Goal: Browse casually: Explore the website without a specific task or goal

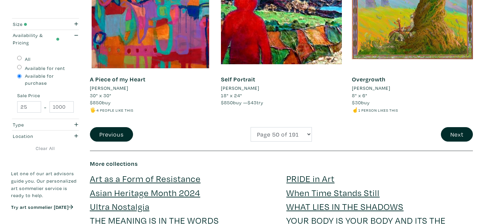
scroll to position [1442, 0]
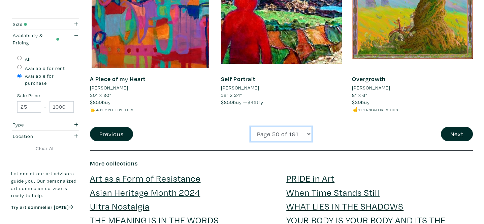
click at [287, 128] on select "Page 1 of 191 Page 2 of 191 Page 3 of 191 Page 4 of 191 Page 5 of 191 Page 6 of…" at bounding box center [281, 134] width 61 height 14
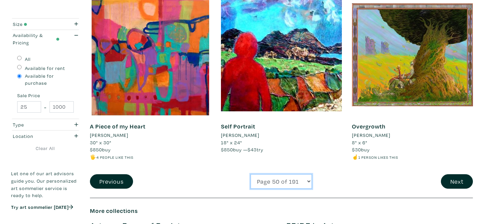
scroll to position [1394, 0]
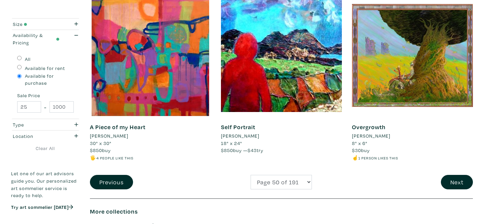
click at [99, 132] on li "Patti Agapi" at bounding box center [109, 135] width 38 height 7
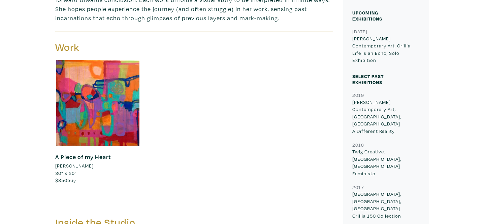
scroll to position [276, 0]
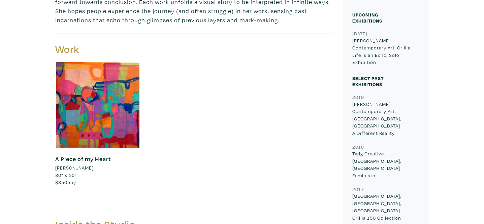
click at [85, 158] on link "A Piece of my Heart" at bounding box center [83, 159] width 56 height 8
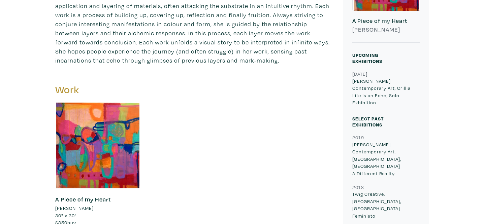
scroll to position [237, 0]
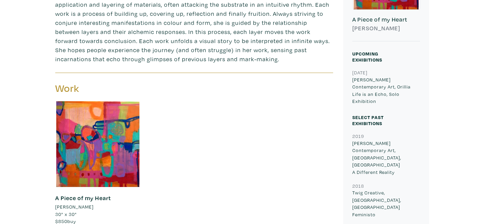
click at [86, 191] on div "A Piece of my Heart Patti Agapi 30" x 30" $850 buy #colourful #energetic #bold …" at bounding box center [98, 210] width 86 height 46
click at [81, 200] on link "A Piece of my Heart" at bounding box center [83, 198] width 56 height 8
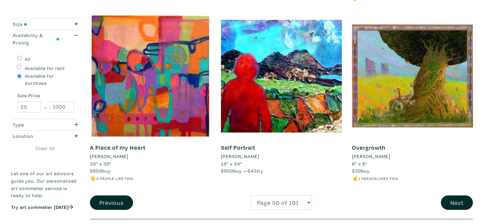
scroll to position [1377, 0]
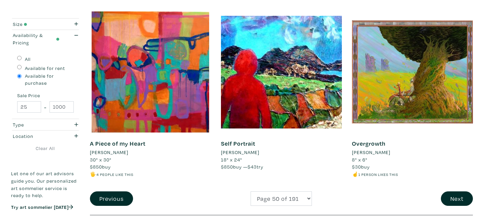
click at [372, 149] on li "Aidan Wilkins" at bounding box center [371, 152] width 38 height 7
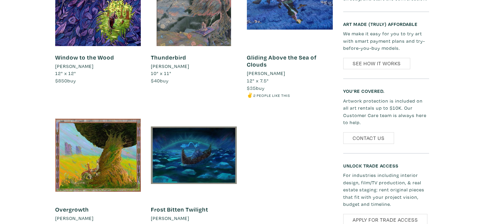
scroll to position [490, 0]
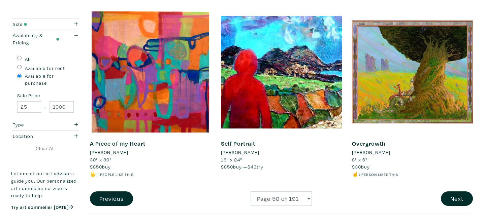
select select "57"
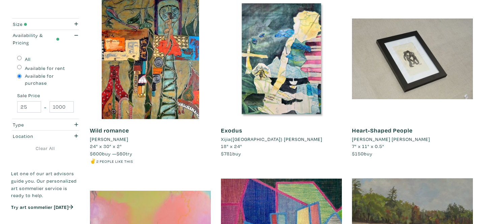
scroll to position [119, 0]
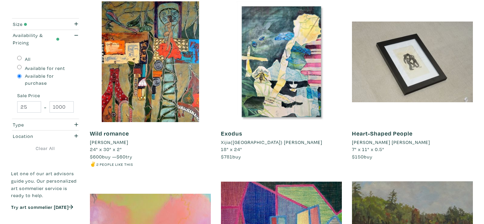
click at [254, 144] on li "Xijia([GEOGRAPHIC_DATA]) [PERSON_NAME]" at bounding box center [271, 142] width 101 height 7
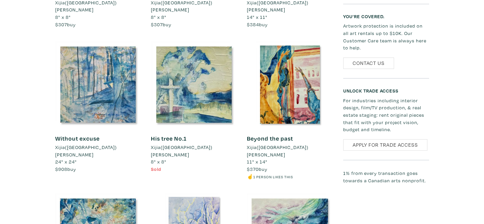
scroll to position [566, 0]
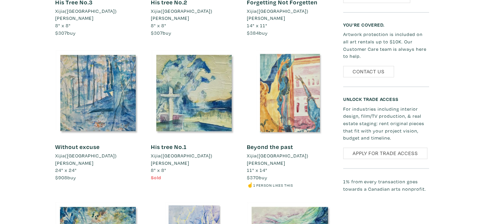
click at [300, 93] on div at bounding box center [290, 93] width 86 height 86
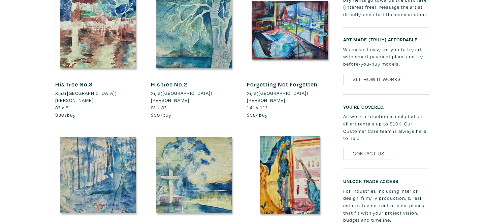
scroll to position [492, 0]
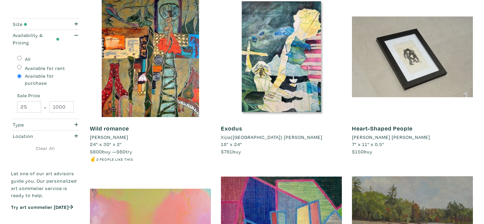
click at [382, 137] on li "[PERSON_NAME] [PERSON_NAME]" at bounding box center [391, 137] width 78 height 7
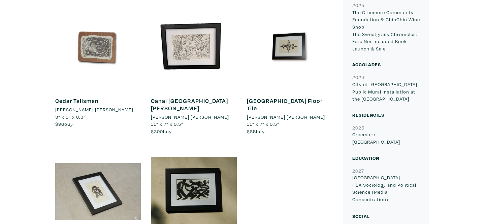
scroll to position [449, 0]
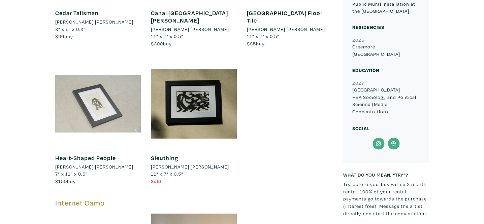
click at [101, 113] on div at bounding box center [98, 104] width 86 height 86
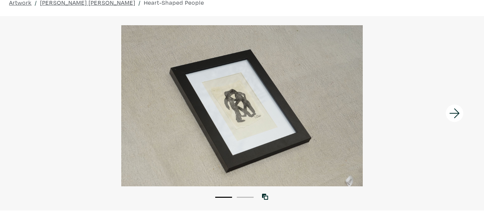
click at [379, 121] on div at bounding box center [423, 113] width 121 height 195
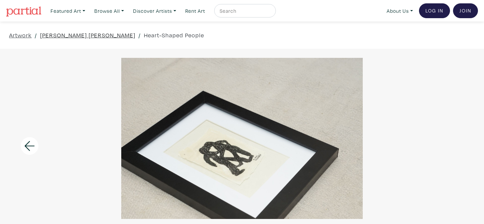
click at [69, 34] on link "[PERSON_NAME] [PERSON_NAME]" at bounding box center [87, 35] width 95 height 9
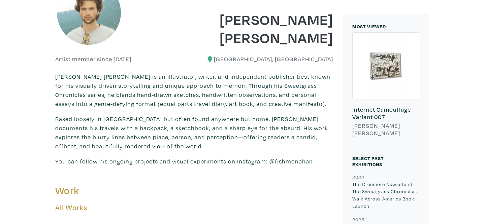
scroll to position [281, 0]
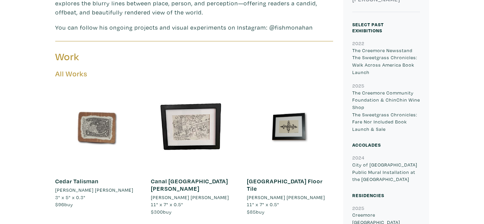
click at [88, 142] on div at bounding box center [98, 128] width 86 height 86
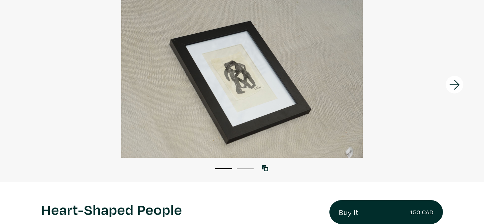
scroll to position [0, 0]
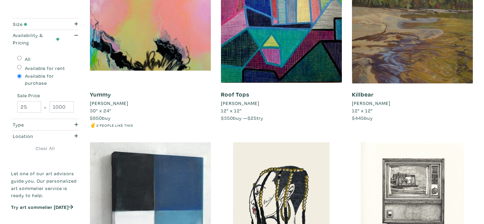
scroll to position [436, 0]
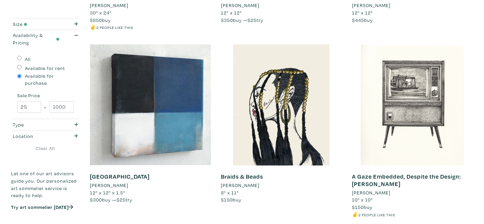
click at [245, 186] on li "[PERSON_NAME]" at bounding box center [240, 185] width 38 height 7
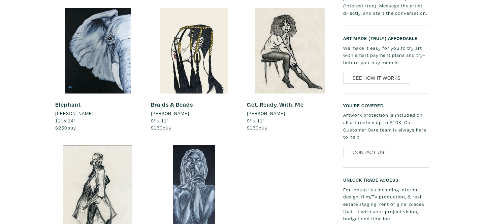
scroll to position [360, 0]
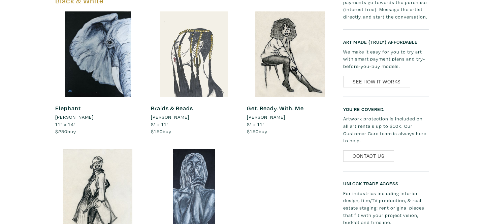
click at [210, 65] on div at bounding box center [194, 54] width 86 height 86
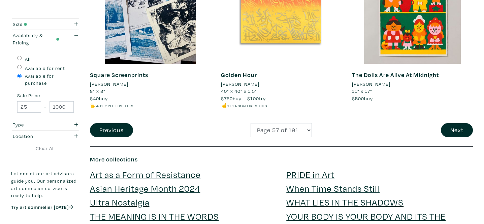
scroll to position [1444, 0]
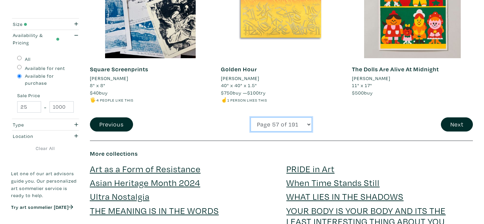
click at [281, 125] on select "Page 1 of 191 Page 2 of 191 Page 3 of 191 Page 4 of 191 Page 5 of 191 Page 6 of…" at bounding box center [281, 125] width 61 height 14
select select "45"
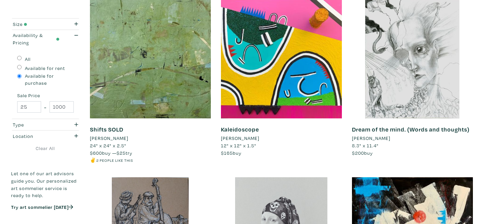
scroll to position [302, 0]
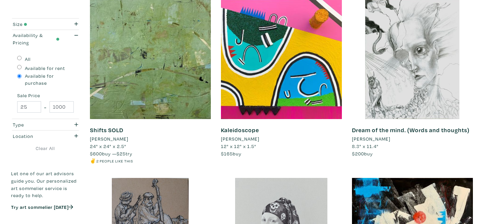
click at [379, 138] on li "SERGE NARTNEFF" at bounding box center [371, 138] width 38 height 7
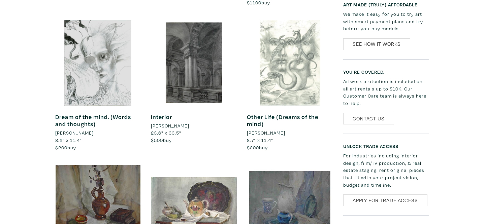
scroll to position [388, 0]
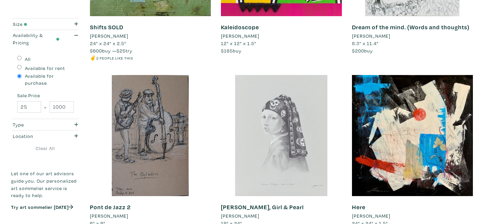
scroll to position [460, 0]
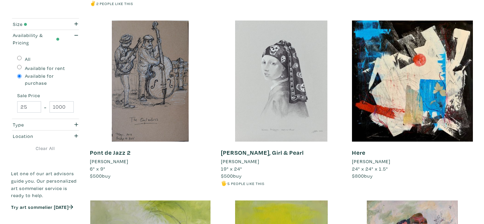
click at [250, 163] on li "[PERSON_NAME]" at bounding box center [240, 161] width 38 height 7
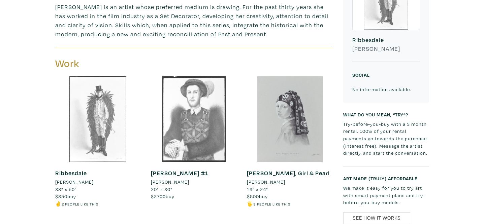
scroll to position [224, 0]
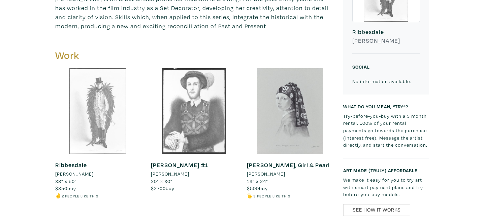
click at [116, 116] on div at bounding box center [98, 111] width 86 height 86
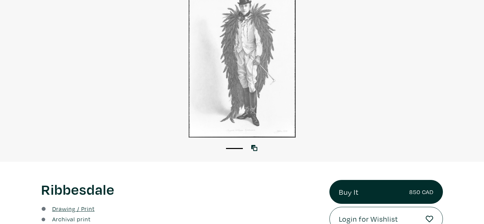
scroll to position [63, 0]
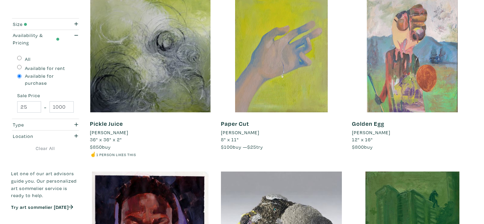
scroll to position [658, 0]
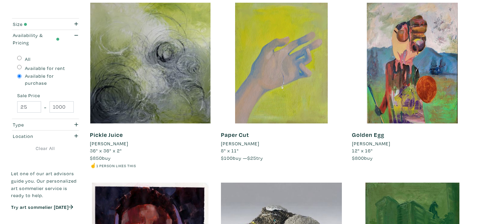
click at [370, 146] on li "Hakan Kamasik" at bounding box center [371, 143] width 38 height 7
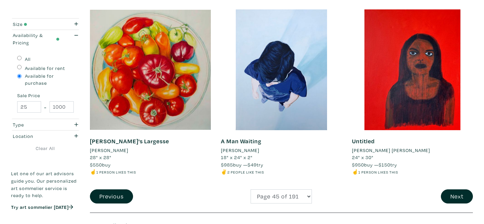
scroll to position [1372, 0]
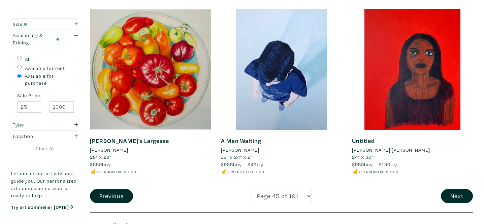
click at [114, 149] on li "[PERSON_NAME]" at bounding box center [109, 150] width 38 height 7
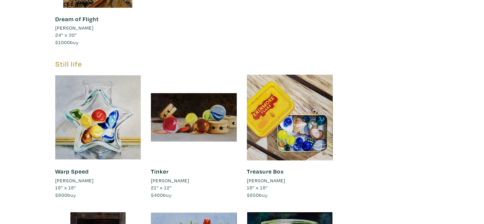
scroll to position [781, 0]
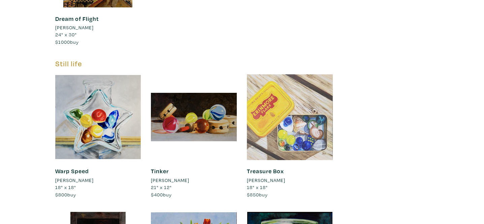
click at [292, 138] on div at bounding box center [290, 117] width 86 height 86
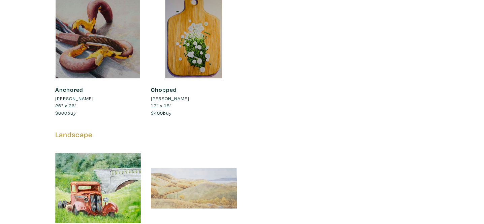
scroll to position [1397, 0]
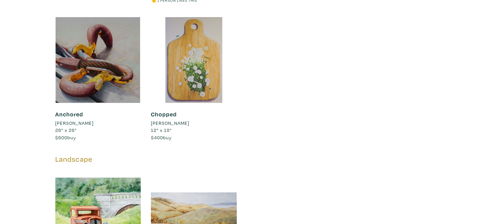
click at [204, 96] on div at bounding box center [194, 60] width 86 height 86
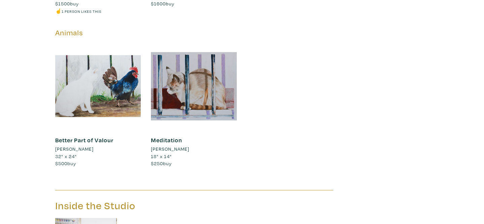
scroll to position [1693, 0]
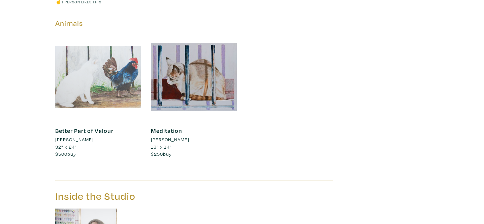
click at [131, 96] on div at bounding box center [98, 77] width 86 height 86
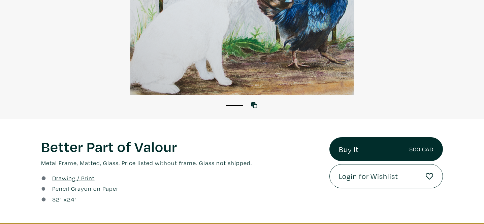
scroll to position [39, 0]
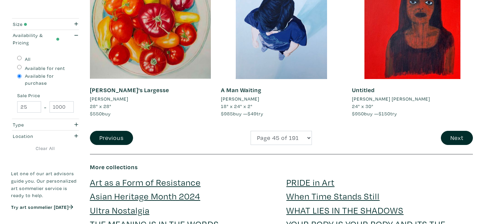
scroll to position [1372, 0]
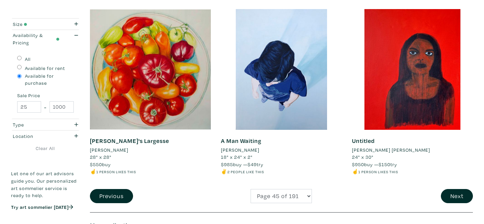
click at [383, 150] on li "[PERSON_NAME] [PERSON_NAME]" at bounding box center [391, 150] width 78 height 7
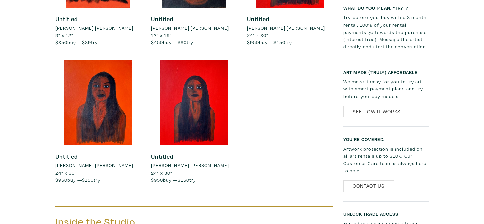
scroll to position [744, 0]
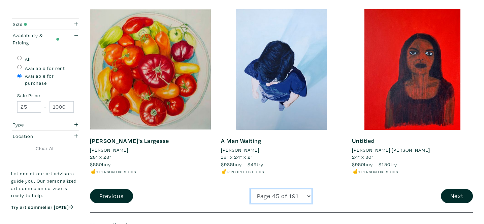
click at [285, 194] on select "Page 1 of 191 Page 2 of 191 Page 3 of 191 Page 4 of 191 Page 5 of 191 Page 6 of…" at bounding box center [281, 196] width 61 height 14
select select "102"
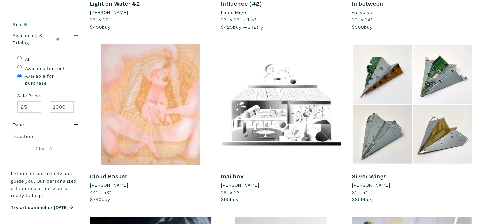
click at [111, 185] on li "[PERSON_NAME]" at bounding box center [109, 185] width 38 height 7
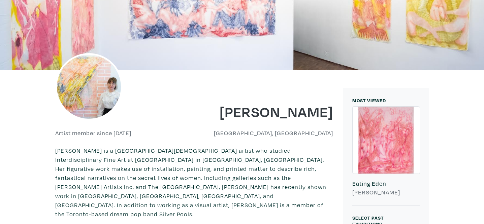
scroll to position [39, 0]
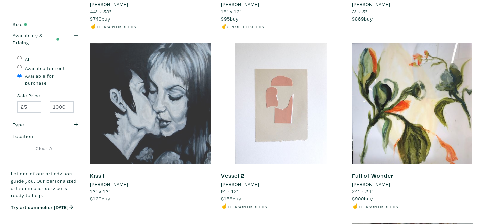
scroll to position [667, 0]
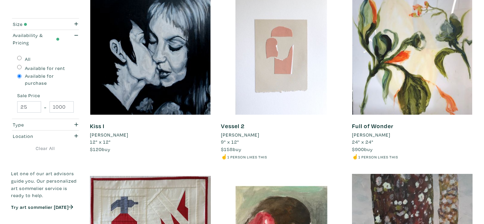
click at [111, 134] on li "[PERSON_NAME]" at bounding box center [109, 134] width 38 height 7
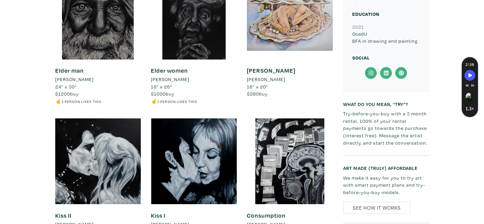
scroll to position [492, 0]
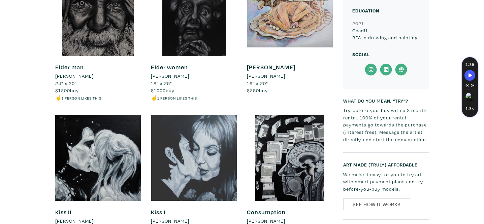
click at [217, 175] on div at bounding box center [194, 158] width 86 height 86
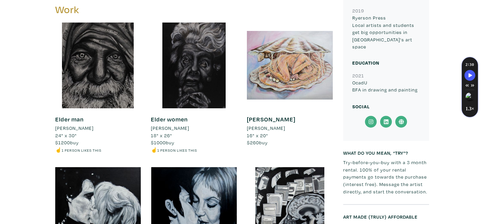
scroll to position [435, 0]
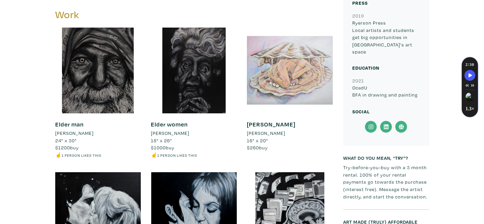
click at [308, 75] on div at bounding box center [290, 71] width 86 height 86
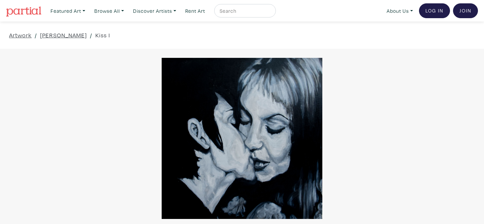
scroll to position [232, 0]
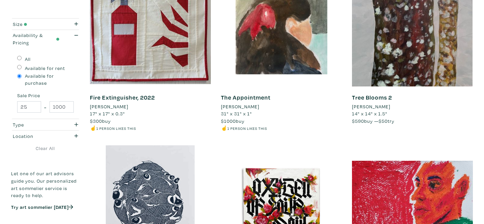
scroll to position [875, 0]
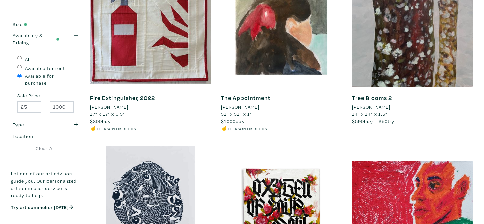
click at [114, 109] on li "Chico Togni" at bounding box center [109, 106] width 38 height 7
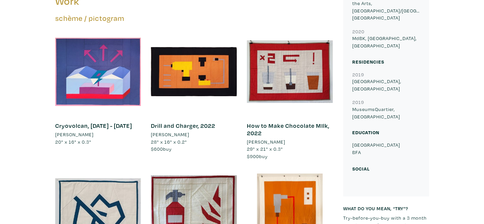
scroll to position [342, 0]
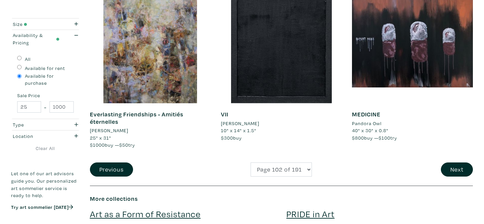
scroll to position [1404, 0]
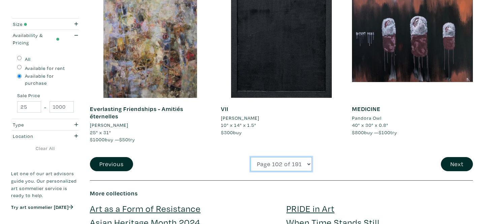
click at [285, 167] on select "Page 1 of 191 Page 2 of 191 Page 3 of 191 Page 4 of 191 Page 5 of 191 Page 6 of…" at bounding box center [281, 164] width 61 height 14
select select "77"
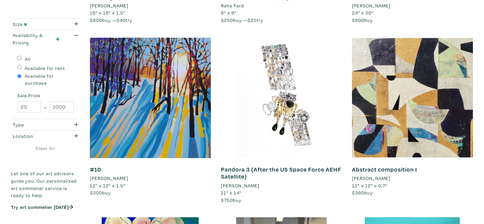
scroll to position [458, 0]
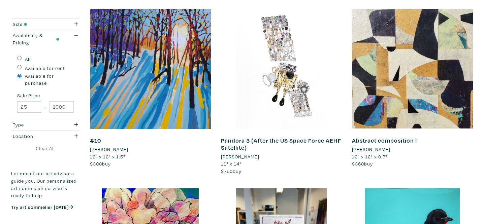
click at [249, 157] on li "[PERSON_NAME]" at bounding box center [240, 156] width 38 height 7
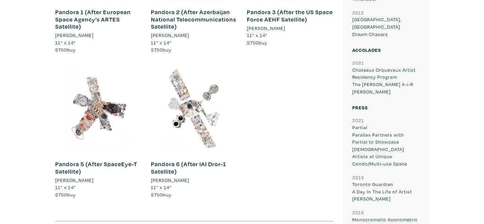
scroll to position [749, 0]
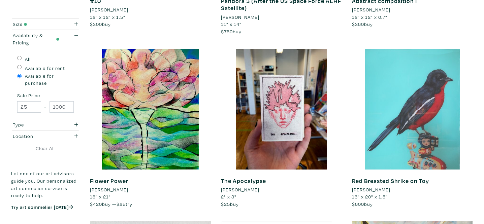
scroll to position [606, 0]
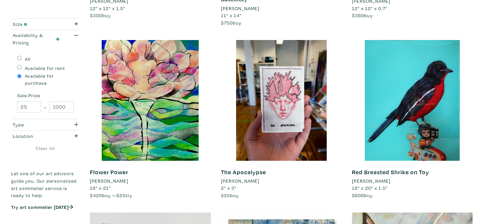
click at [383, 182] on li "[PERSON_NAME]" at bounding box center [371, 181] width 38 height 7
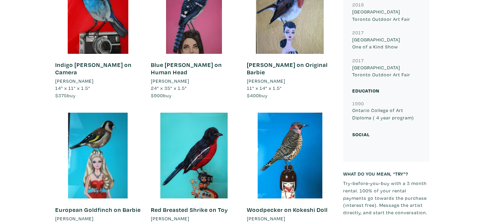
scroll to position [362, 0]
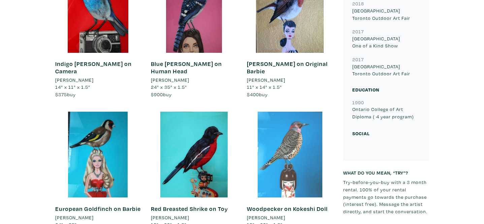
click at [285, 168] on div at bounding box center [290, 155] width 86 height 86
